Goal: Information Seeking & Learning: Learn about a topic

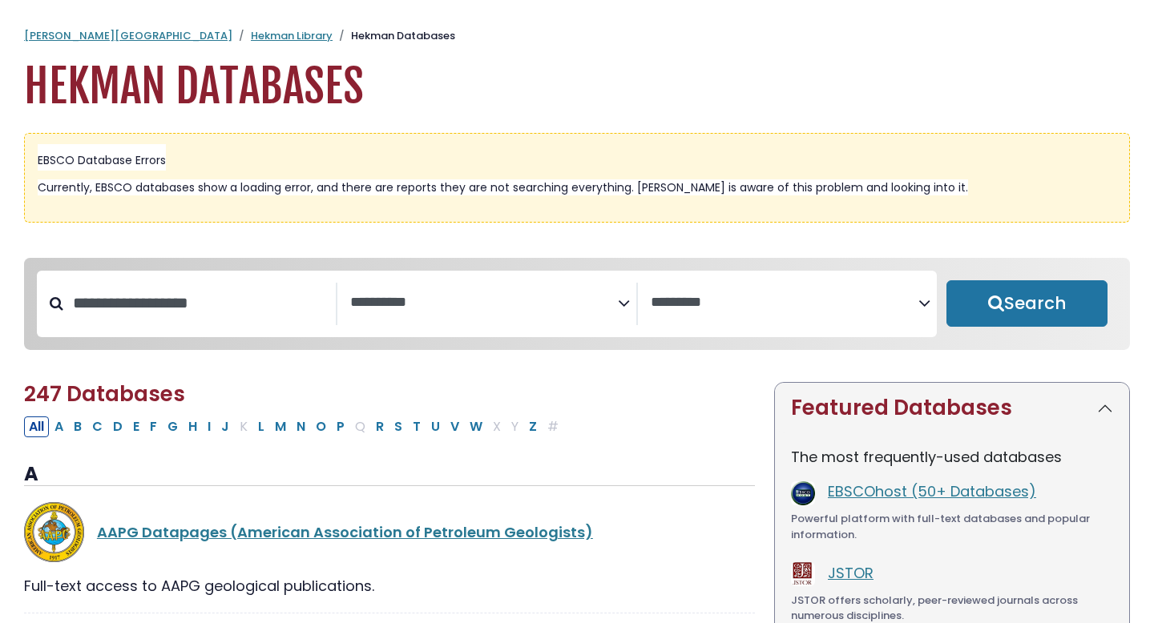
select select "Database Subject Filter"
select select "Database Vendors Filter"
click at [251, 34] on link "Hekman Library" at bounding box center [292, 35] width 82 height 15
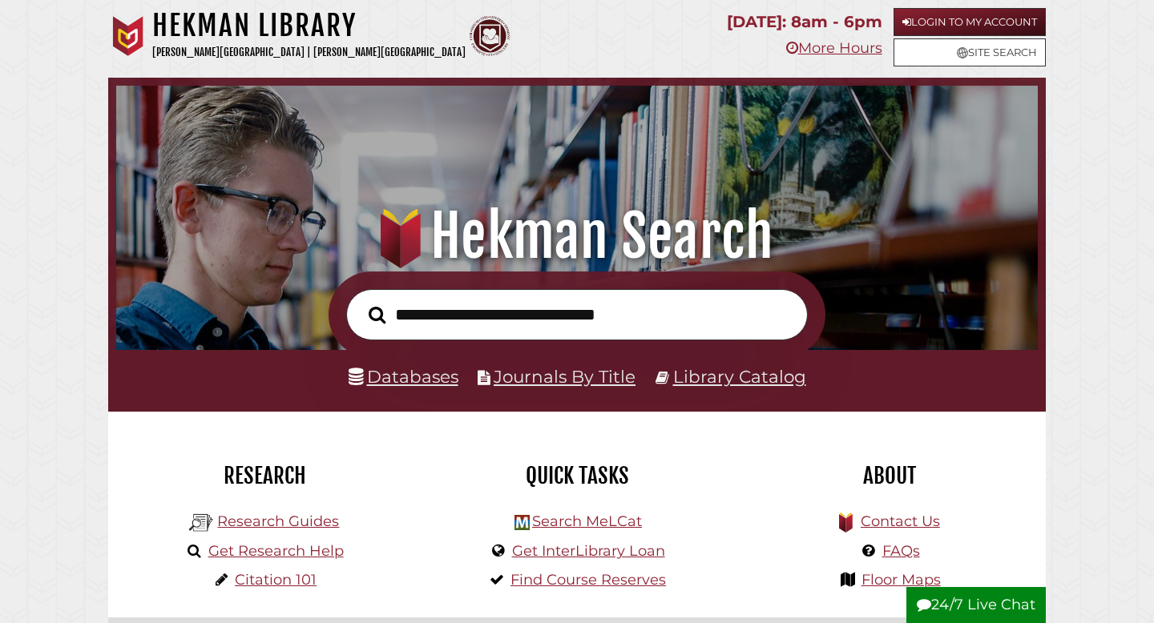
scroll to position [305, 914]
click at [910, 16] on link "Login to My Account" at bounding box center [970, 22] width 152 height 28
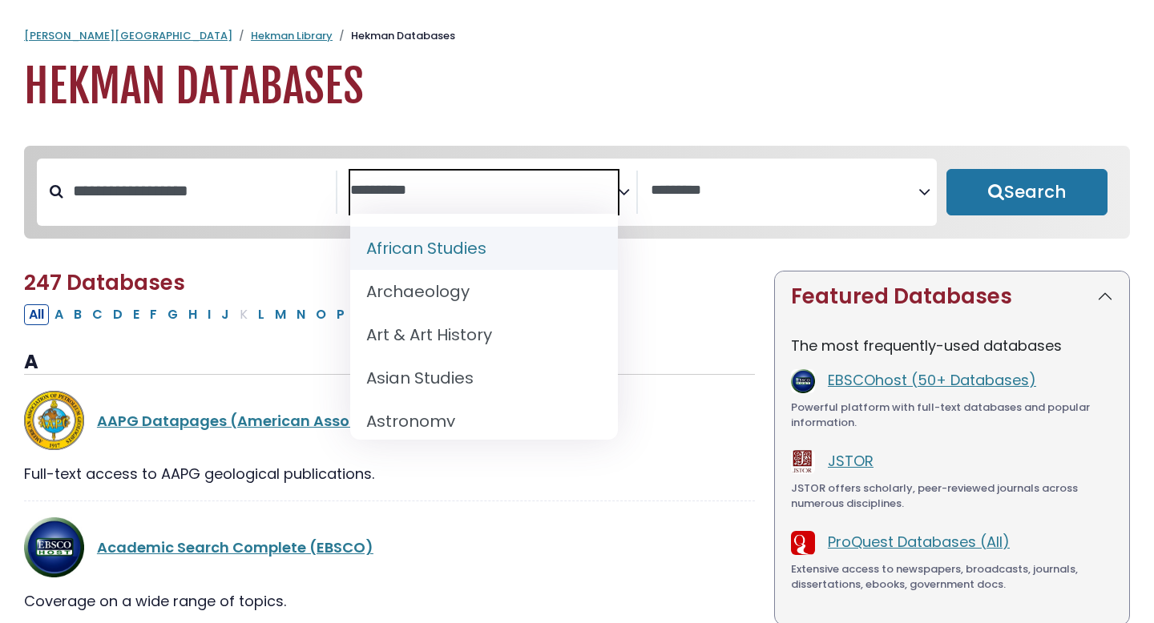
select select "Database Subject Filter"
select select "Database Vendors Filter"
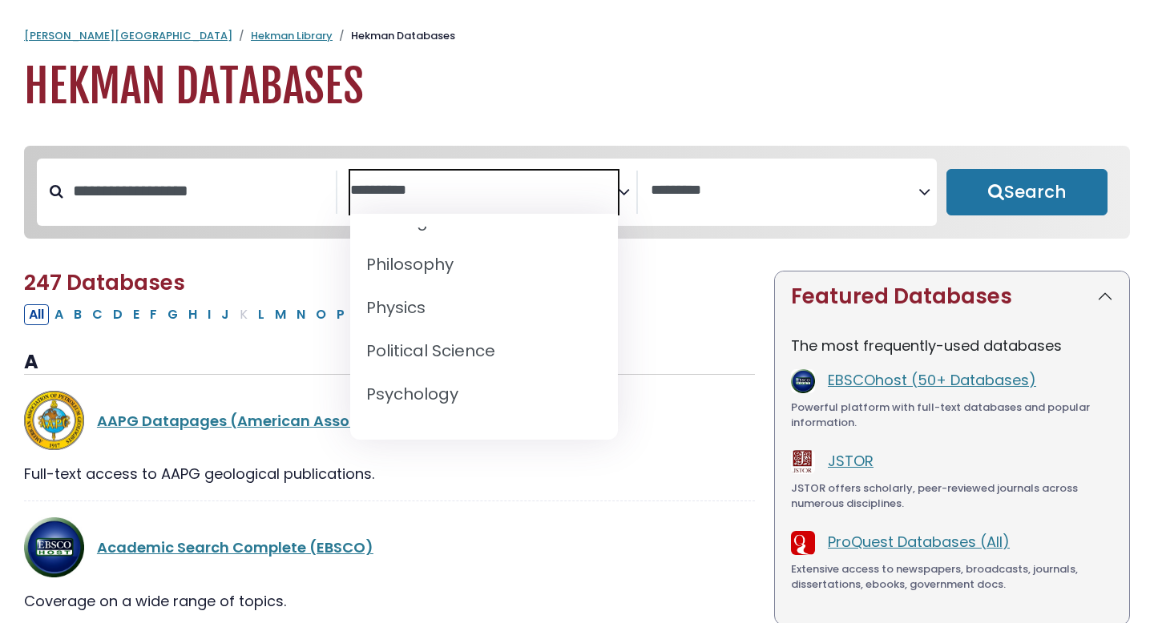
scroll to position [1319, 0]
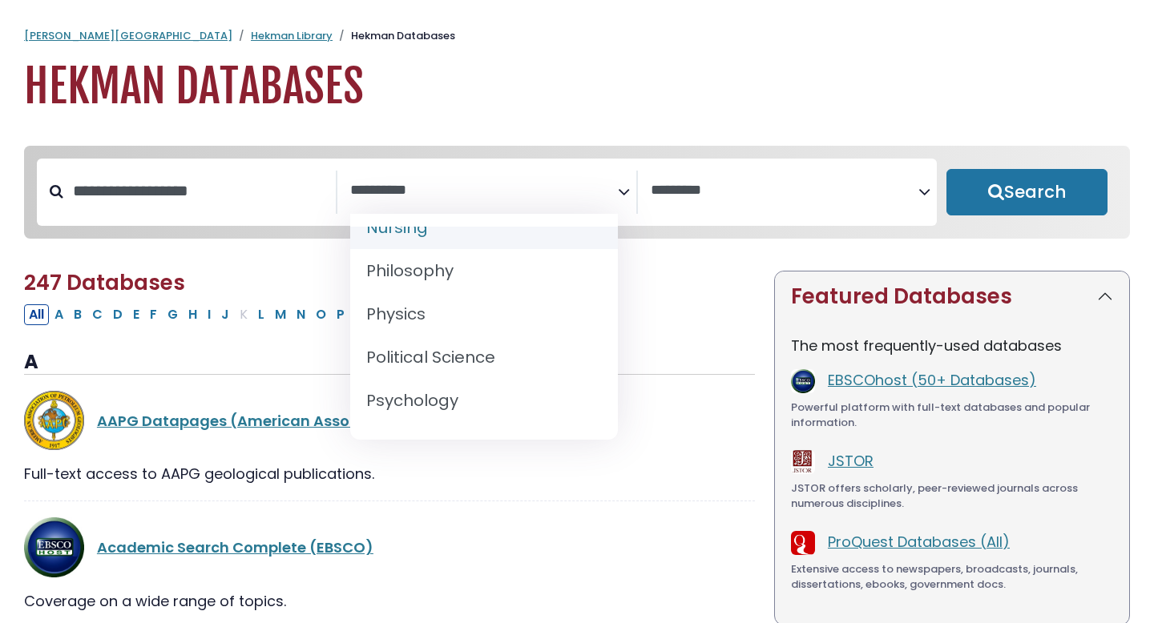
select select "*****"
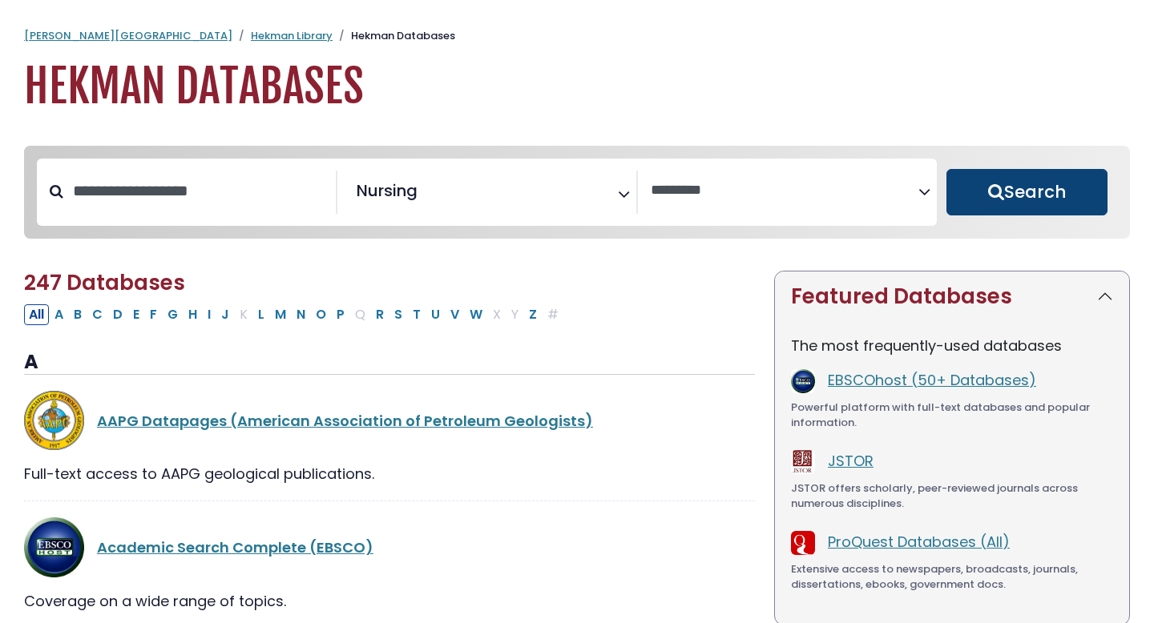
click at [1004, 196] on button "Search" at bounding box center [1026, 192] width 161 height 46
select select "Database Vendors Filter"
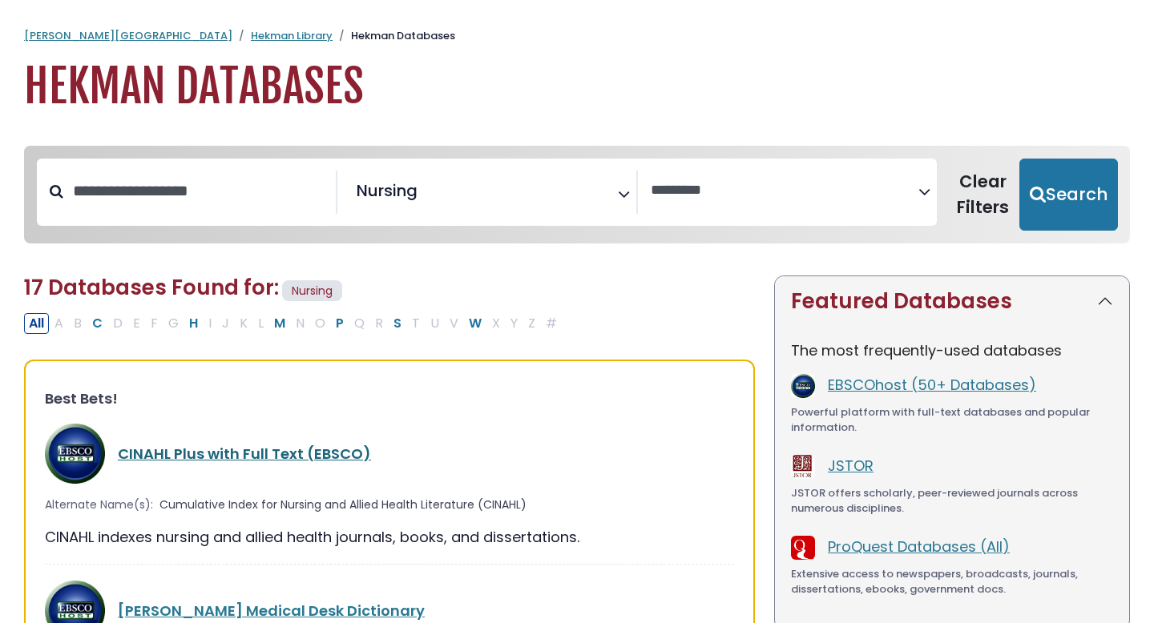
click at [290, 457] on link "CINAHL Plus with Full Text (EBSCO)" at bounding box center [244, 454] width 253 height 20
select select "Database Vendors Filter"
